Goal: Information Seeking & Learning: Learn about a topic

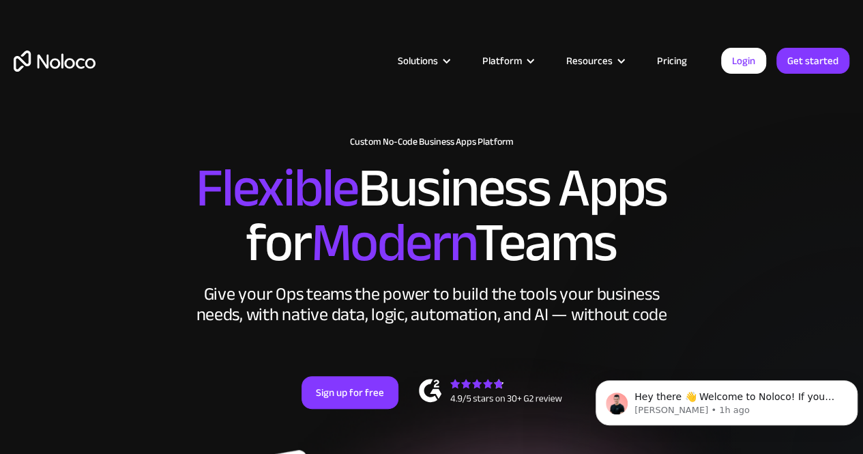
click at [119, 336] on div "New: Connect Noloco to Stripe Custom No-Code Business Apps Platform Flexible Bu…" at bounding box center [431, 286] width 863 height 327
click at [852, 379] on button "Dismiss notification" at bounding box center [854, 384] width 18 height 18
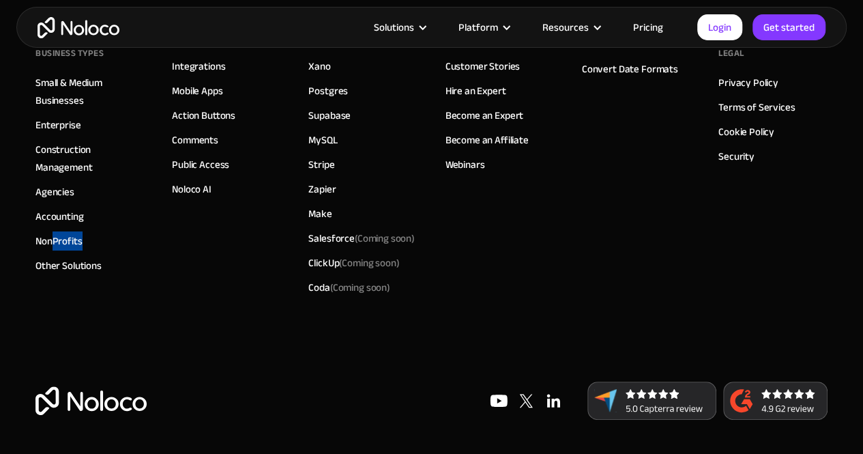
scroll to position [7749, 0]
click at [741, 116] on link "Terms of Services" at bounding box center [757, 107] width 76 height 18
click at [744, 91] on link "Privacy Policy" at bounding box center [749, 83] width 60 height 18
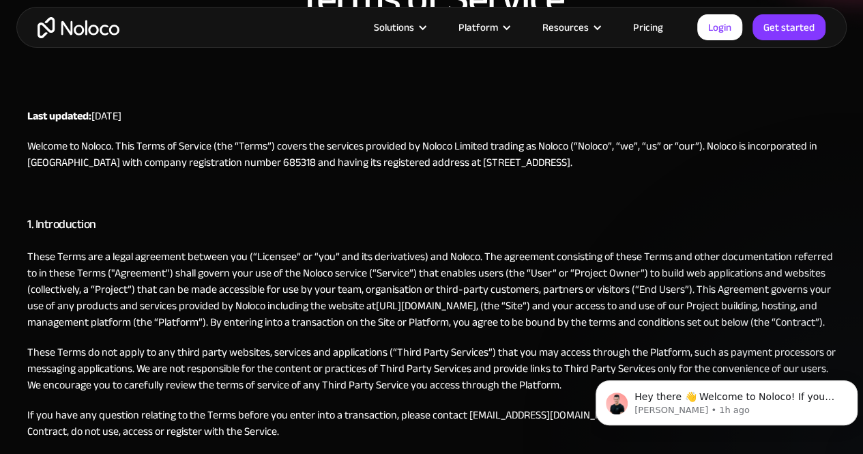
scroll to position [205, 0]
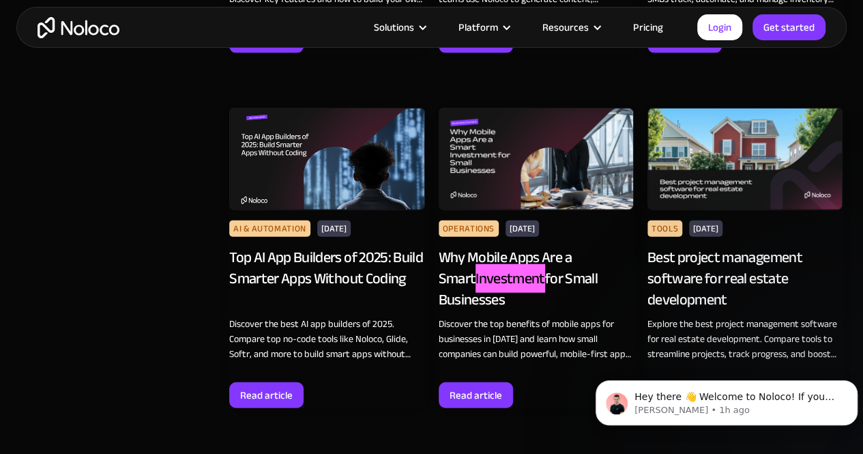
scroll to position [4478, 0]
